Goal: Register for event/course

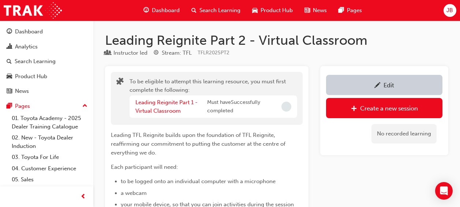
scroll to position [4508, 0]
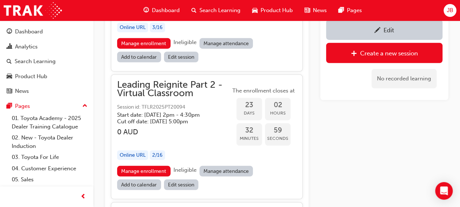
scroll to position [3446, 0]
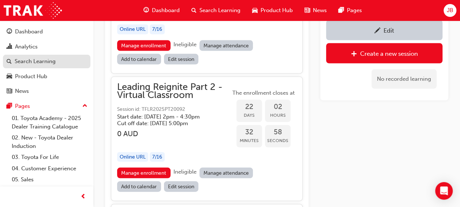
click at [42, 61] on div "Search Learning" at bounding box center [35, 61] width 41 height 8
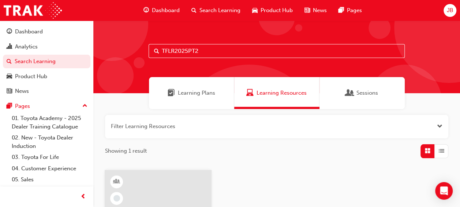
click at [210, 51] on input "TFLR2025PT2" at bounding box center [277, 51] width 256 height 14
drag, startPoint x: 212, startPoint y: 51, endPoint x: 139, endPoint y: 49, distance: 72.9
click at [139, 49] on div "TFLR2025PT2" at bounding box center [276, 57] width 367 height 73
paste input "1"
type input "TFLR2025PT1"
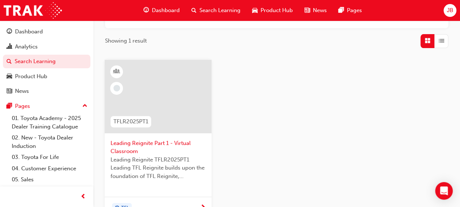
click at [166, 141] on span "Leading Reignite Part 1 - Virtual Classroom" at bounding box center [158, 147] width 95 height 16
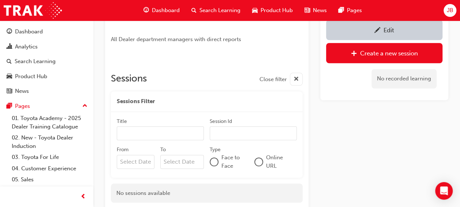
scroll to position [365, 0]
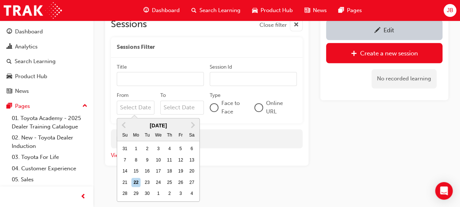
click at [144, 105] on input "From Previous Month Next Month [DATE] Su Mo Tu We Th Fr Sa 31 1 2 3 4 5 6 7 8 9…" at bounding box center [136, 107] width 38 height 14
click at [145, 180] on div "23" at bounding box center [147, 182] width 10 height 10
click at [145, 114] on input "From Previous Month Next Month [DATE] Su Mo Tu We Th Fr Sa 31 1 2 3 4 5 6 7 8 9…" at bounding box center [136, 107] width 38 height 14
type input "[DATE]"
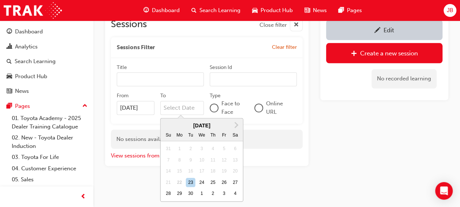
click at [189, 101] on input "To Next Month [DATE] Su Mo Tu We Th Fr Sa 31 1 2 3 4 5 6 7 8 9 10 11 12 13 14 1…" at bounding box center [182, 108] width 44 height 14
click at [236, 125] on span "Next Month" at bounding box center [236, 124] width 0 height 8
click at [239, 126] on button "Next Month" at bounding box center [237, 125] width 12 height 12
click at [201, 192] on div "31" at bounding box center [202, 194] width 10 height 10
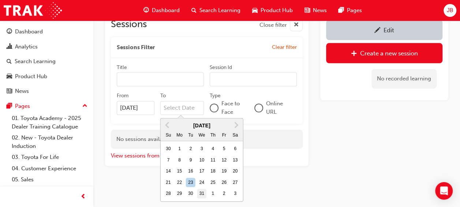
click at [201, 115] on input "To [DATE] Previous Month Next Month [DATE] Su Mo Tu We Th Fr Sa 30 1 2 3 4 5 6 …" at bounding box center [182, 108] width 44 height 14
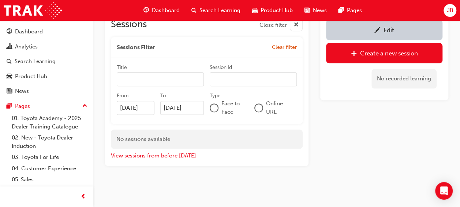
click at [193, 108] on input "[DATE]" at bounding box center [182, 108] width 44 height 14
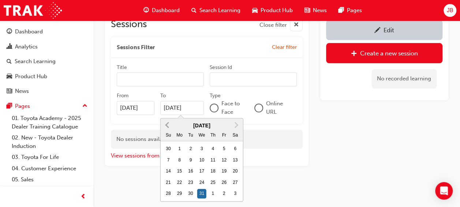
click at [165, 125] on button "Previous Month" at bounding box center [168, 125] width 12 height 12
click at [226, 193] on div "31" at bounding box center [224, 194] width 10 height 10
click at [204, 115] on input "[DATE]" at bounding box center [182, 108] width 44 height 14
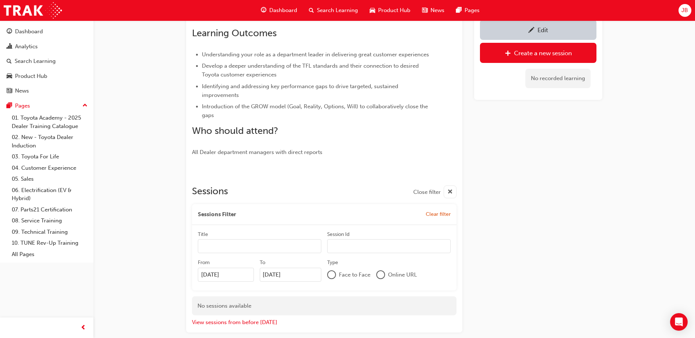
scroll to position [207, 0]
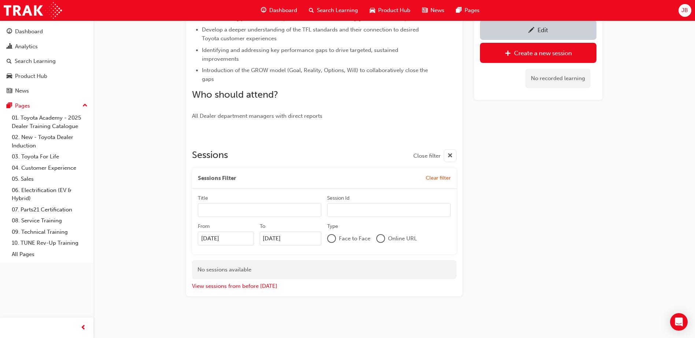
click at [298, 206] on input "[DATE]" at bounding box center [291, 239] width 62 height 14
click at [335, 206] on span "Next Month" at bounding box center [335, 256] width 0 height 8
click at [300, 206] on div "31" at bounding box center [302, 325] width 10 height 10
click at [300, 206] on input "[DATE]" at bounding box center [291, 239] width 62 height 14
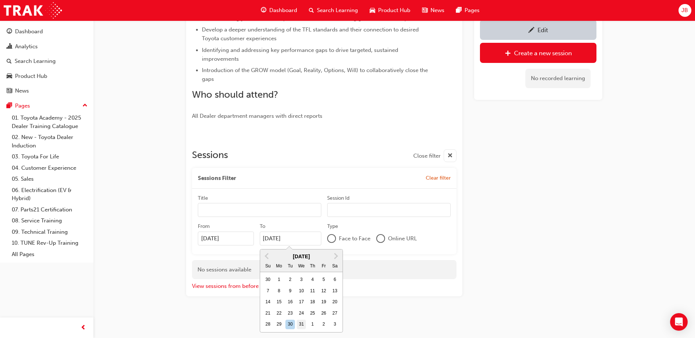
type input "[DATE]"
click at [446, 206] on div "No sessions available" at bounding box center [324, 269] width 264 height 19
